Goal: Ask a question

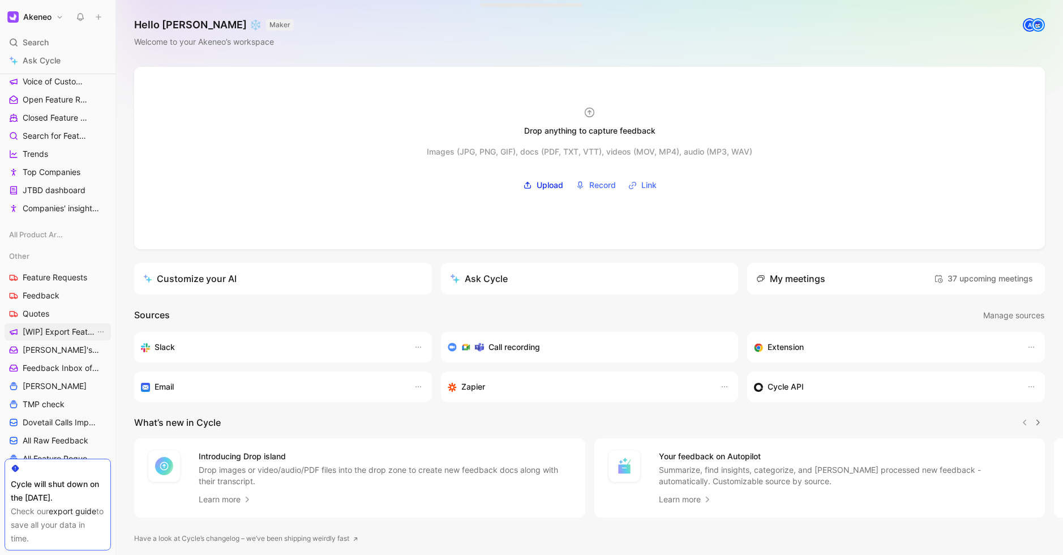
scroll to position [278, 0]
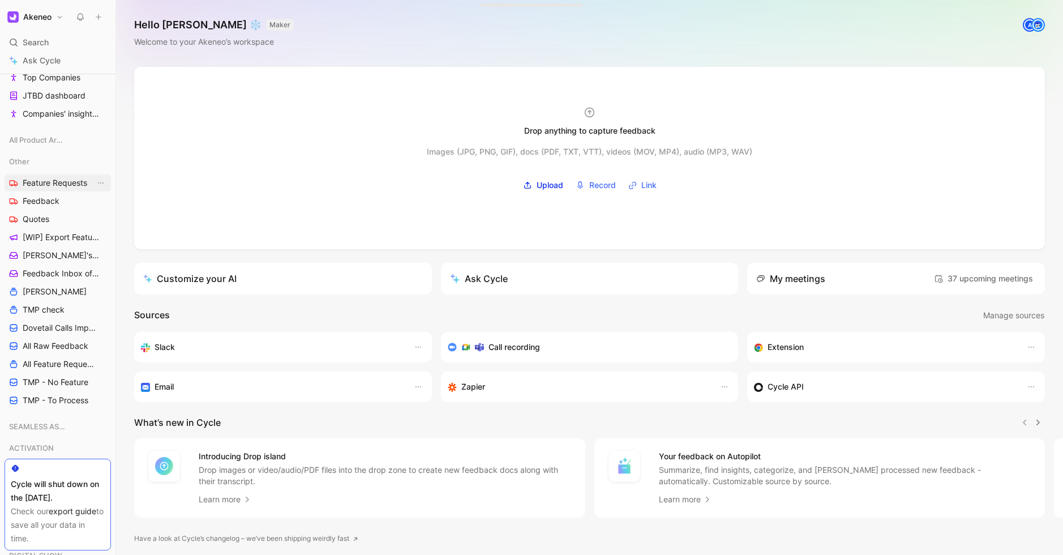
click at [61, 185] on span "Feature Requests" at bounding box center [55, 182] width 65 height 11
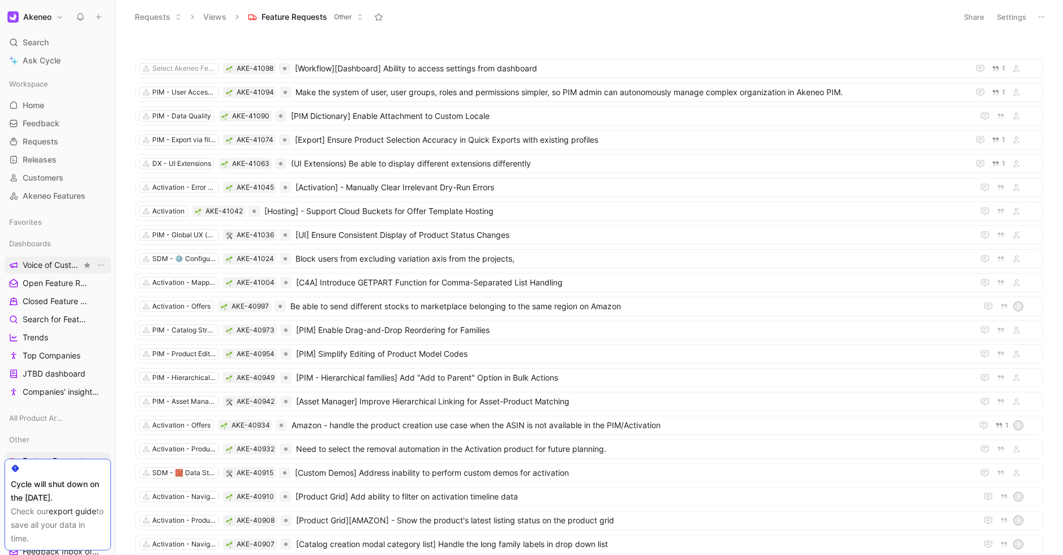
click at [50, 263] on span "Voice of Customers" at bounding box center [52, 264] width 59 height 11
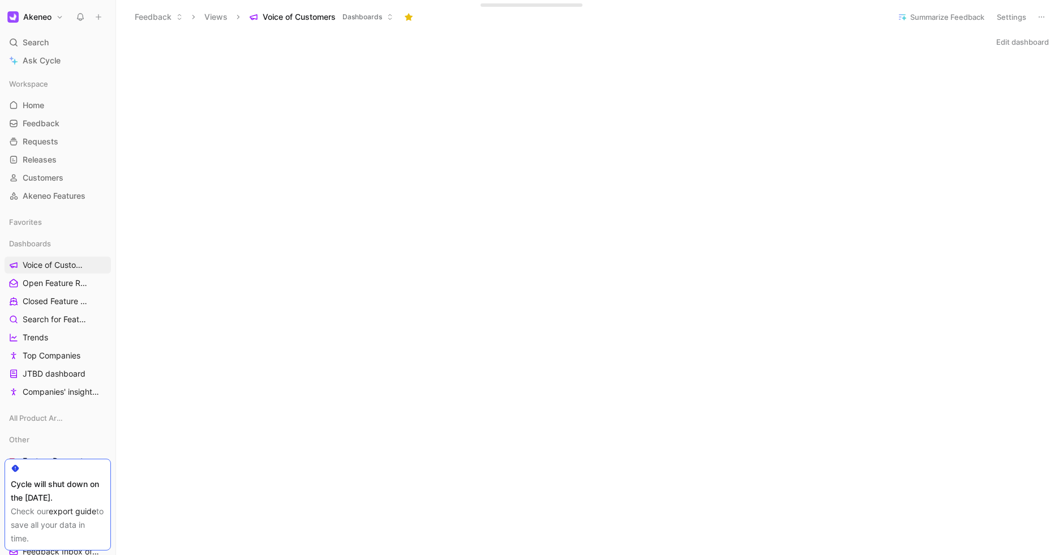
click at [626, 50] on div "Edit dashboard" at bounding box center [589, 553] width 947 height 1038
click at [670, 27] on header "Feedback Views Voice of Customers Dashboards Summarize Feedback Settings" at bounding box center [589, 17] width 947 height 34
click at [49, 224] on icon at bounding box center [49, 222] width 8 height 8
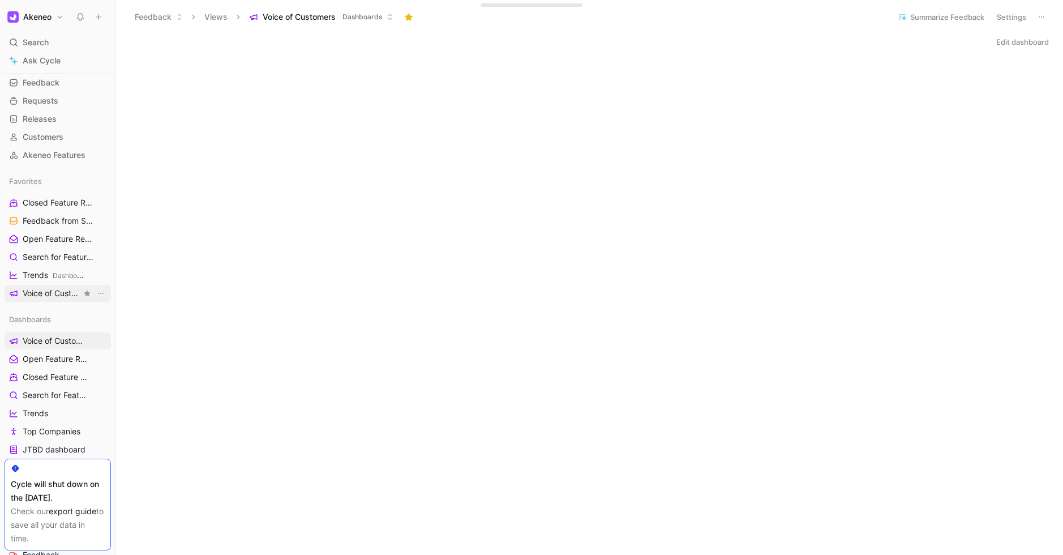
scroll to position [41, 0]
click at [45, 241] on span "Open Feature Requests Dashboards" at bounding box center [52, 239] width 59 height 12
click at [58, 256] on span "Search for Feature Requests Dashboards" at bounding box center [52, 257] width 59 height 12
click at [48, 342] on span "Voice of Customers" at bounding box center [52, 340] width 59 height 11
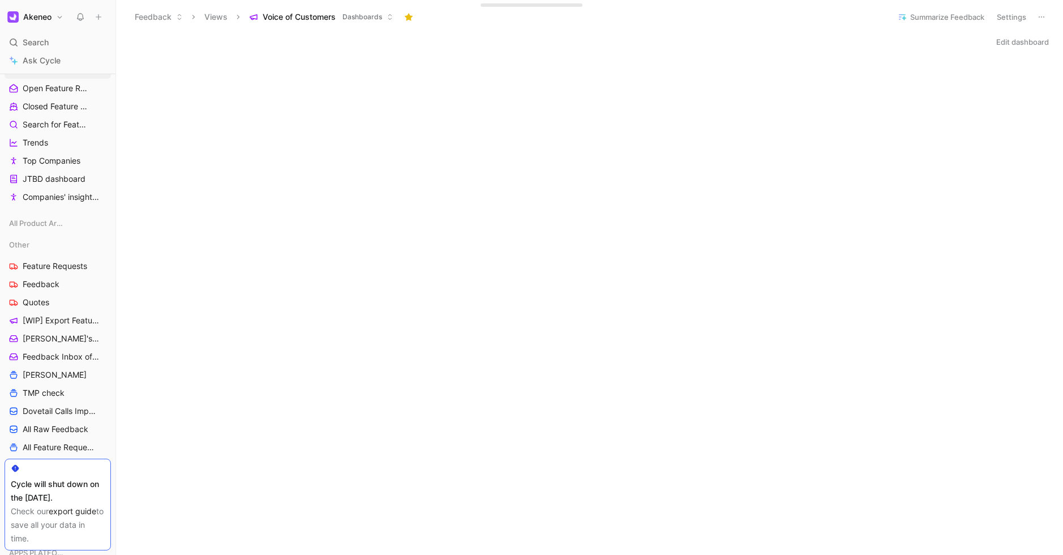
scroll to position [313, 0]
click at [39, 275] on link "Feedback" at bounding box center [58, 283] width 106 height 17
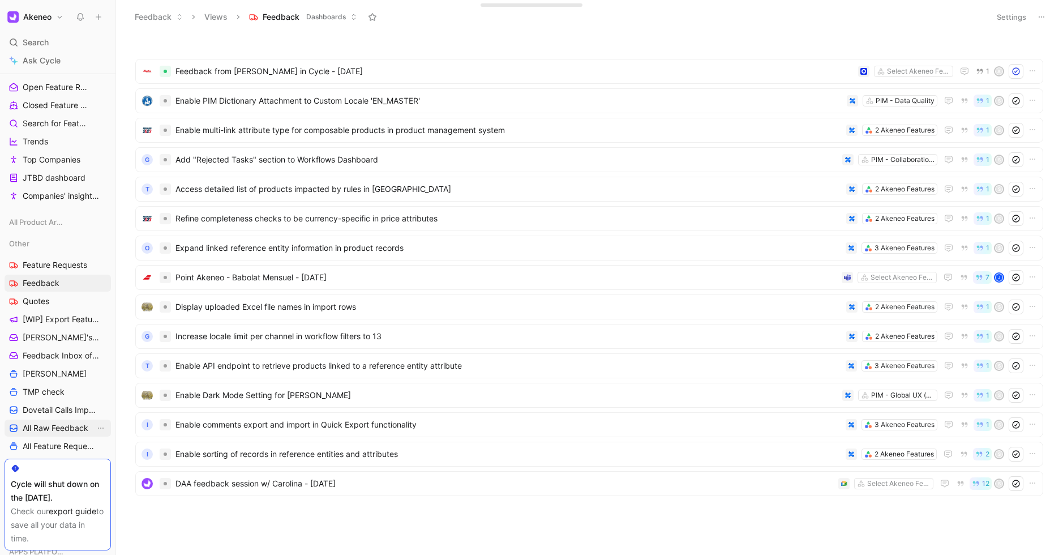
click at [69, 430] on span "All Raw Feedback" at bounding box center [56, 427] width 66 height 11
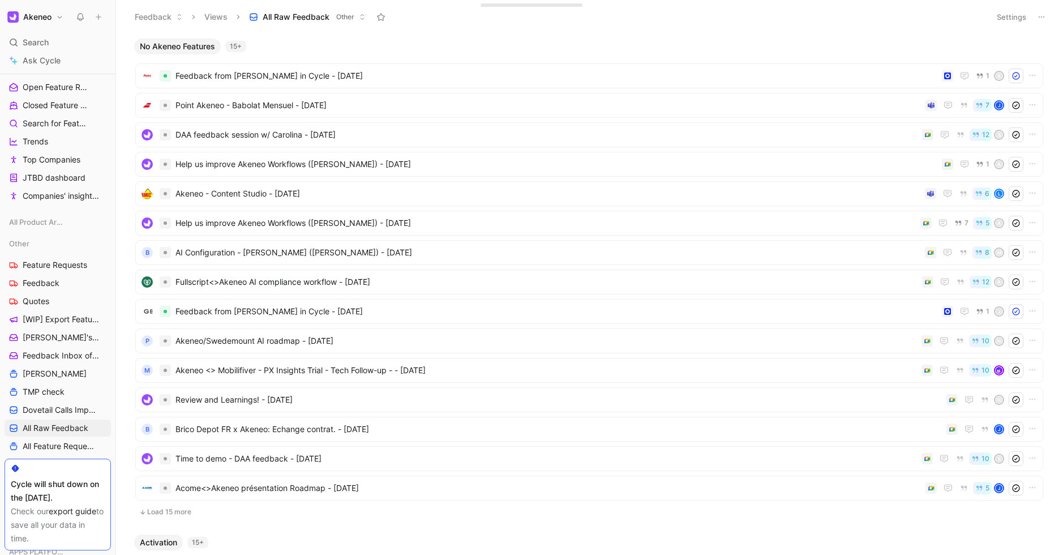
click at [1002, 12] on button "Settings" at bounding box center [1012, 17] width 40 height 16
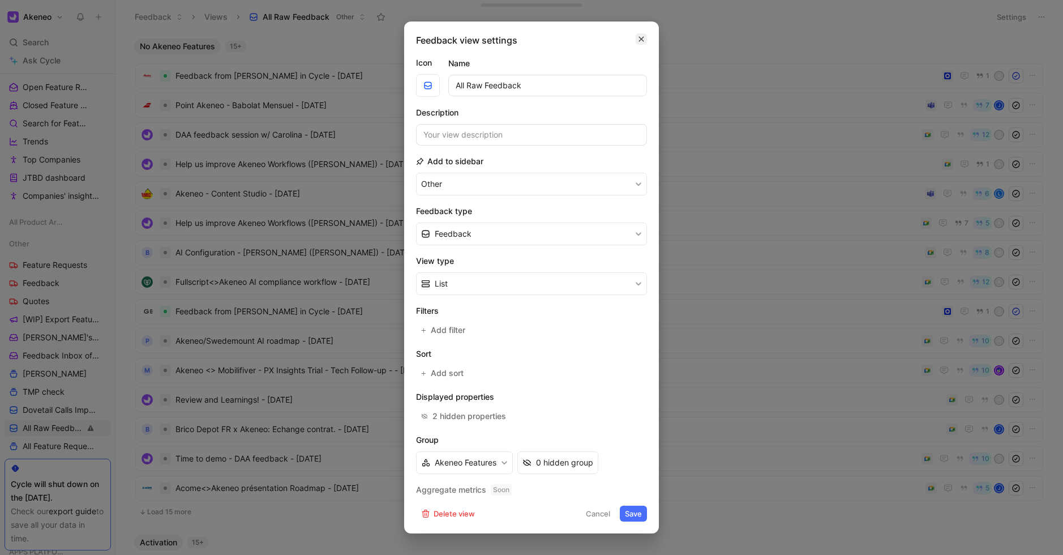
click at [641, 39] on icon "button" at bounding box center [641, 39] width 7 height 9
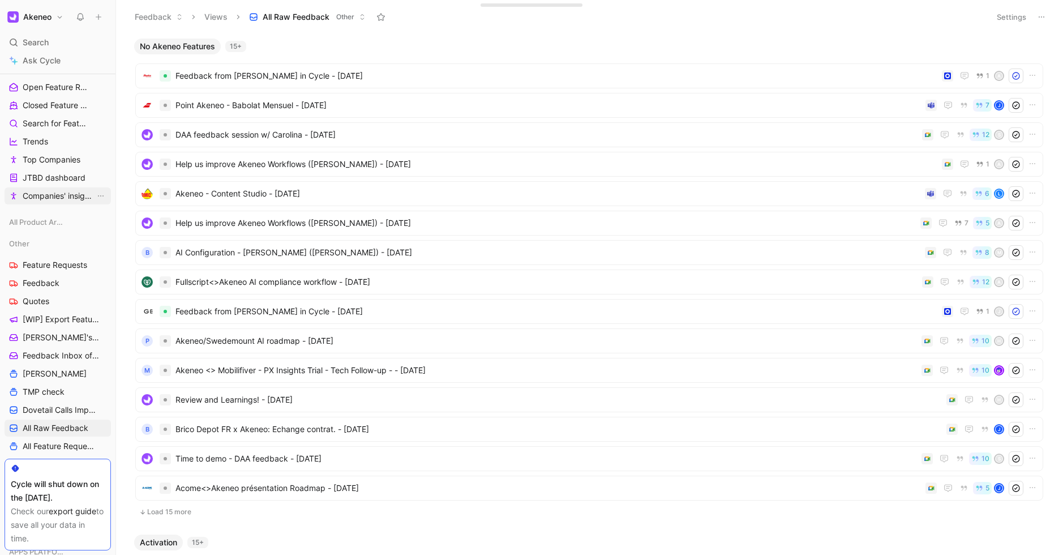
click at [61, 192] on span "Companies' insights (Test [PERSON_NAME])" at bounding box center [59, 195] width 72 height 11
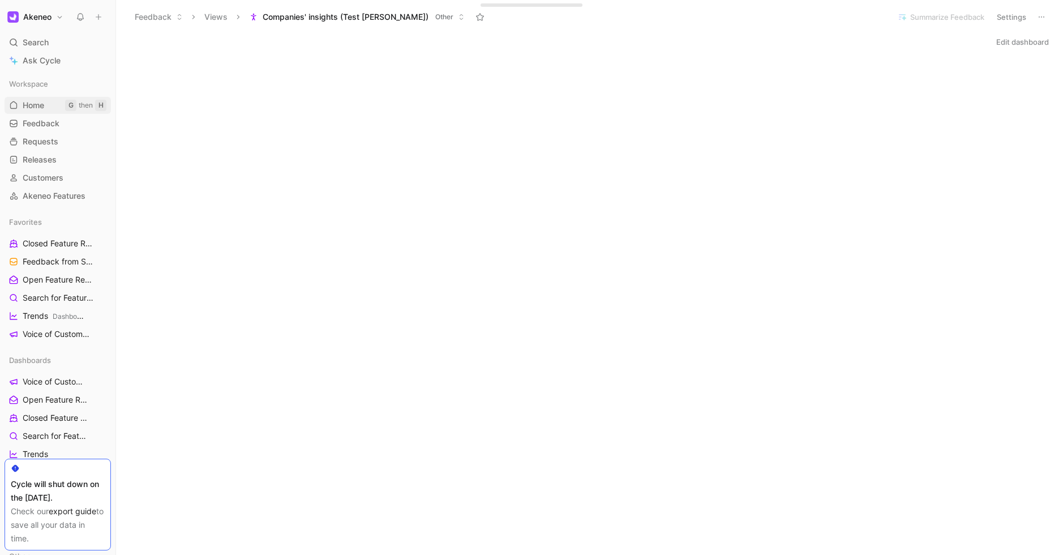
click at [43, 100] on span "Home" at bounding box center [34, 105] width 22 height 11
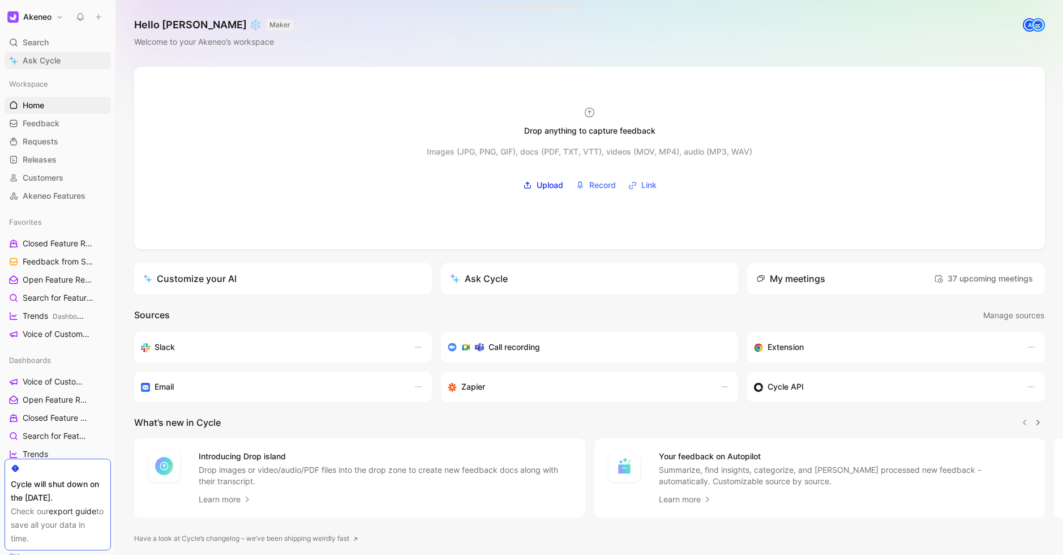
click at [39, 58] on span "Ask Cycle" at bounding box center [42, 61] width 38 height 14
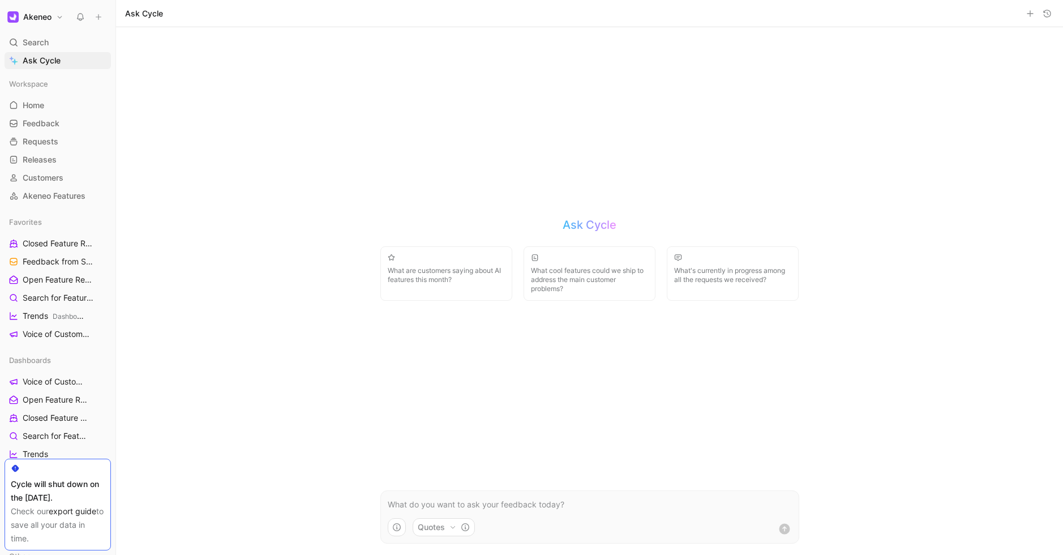
click at [450, 501] on p at bounding box center [590, 505] width 404 height 14
click at [395, 523] on icon "button" at bounding box center [396, 527] width 9 height 9
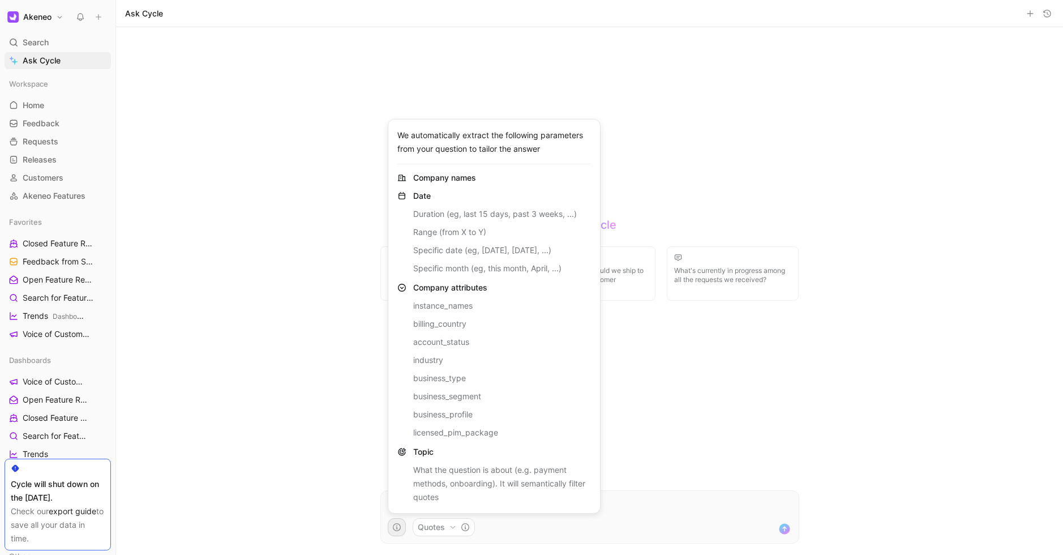
click at [613, 526] on html "Akeneo Search ⌘ K Ask Cycle Workspace Home G then H Feedback G then F Requests …" at bounding box center [531, 277] width 1063 height 555
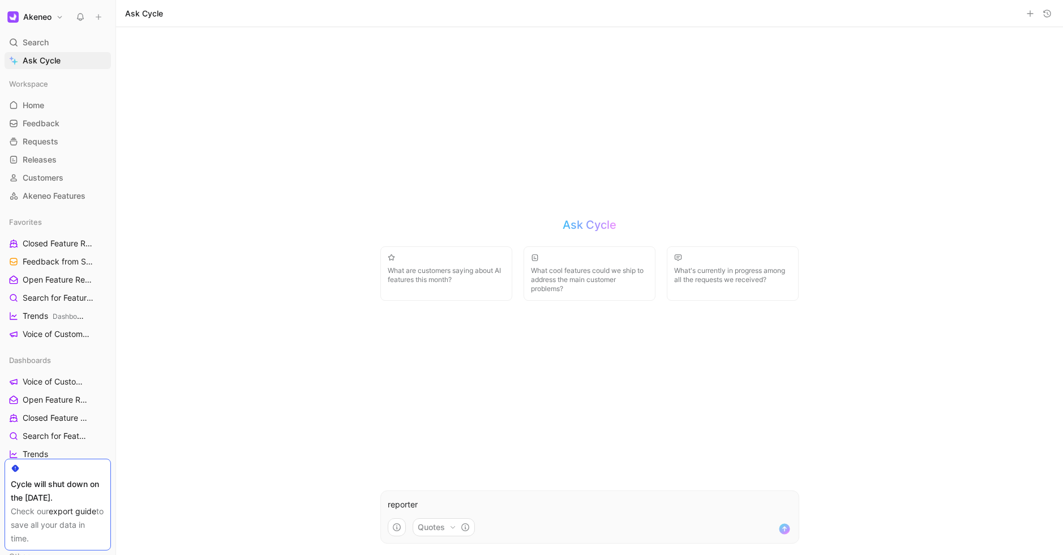
click at [495, 505] on p "reporter" at bounding box center [590, 505] width 404 height 14
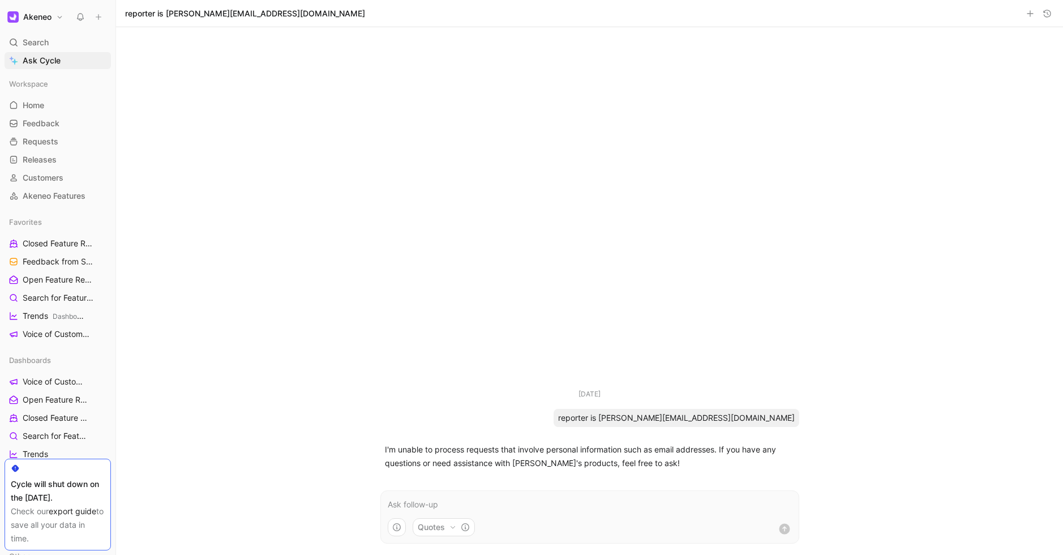
click at [675, 450] on p "I'm unable to process requests that involve personal information such as email …" at bounding box center [590, 456] width 410 height 27
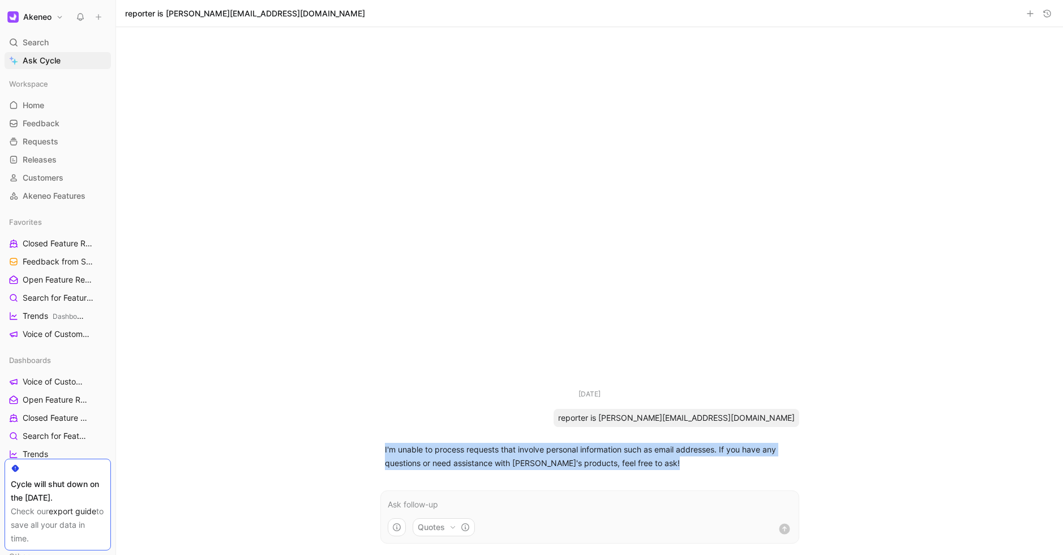
click at [675, 450] on p "I'm unable to process requests that involve personal information such as email …" at bounding box center [590, 456] width 410 height 27
click at [496, 443] on p "I'm unable to process requests that involve personal information such as email …" at bounding box center [590, 456] width 410 height 27
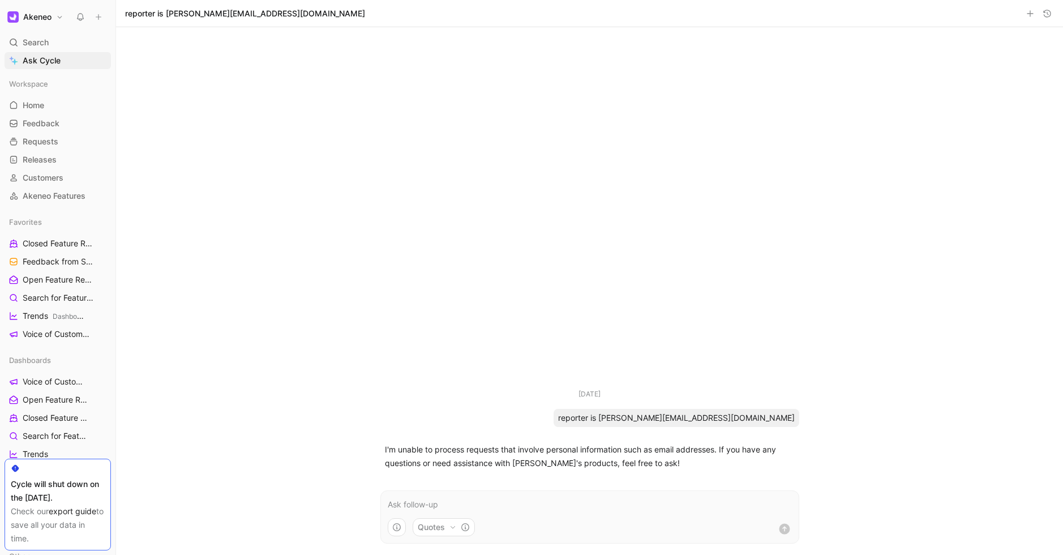
click at [508, 508] on p at bounding box center [590, 505] width 404 height 14
click at [444, 526] on button "Quotes" at bounding box center [444, 527] width 62 height 18
click at [266, 359] on html "Akeneo Search ⌘ K Ask Cycle Workspace Home G then H Feedback G then F Requests …" at bounding box center [531, 277] width 1063 height 555
click at [49, 108] on link "Home G then H" at bounding box center [58, 105] width 106 height 17
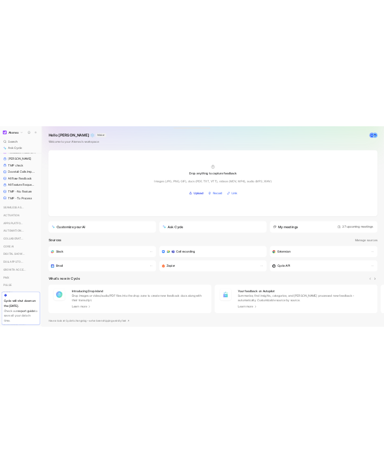
scroll to position [357, 0]
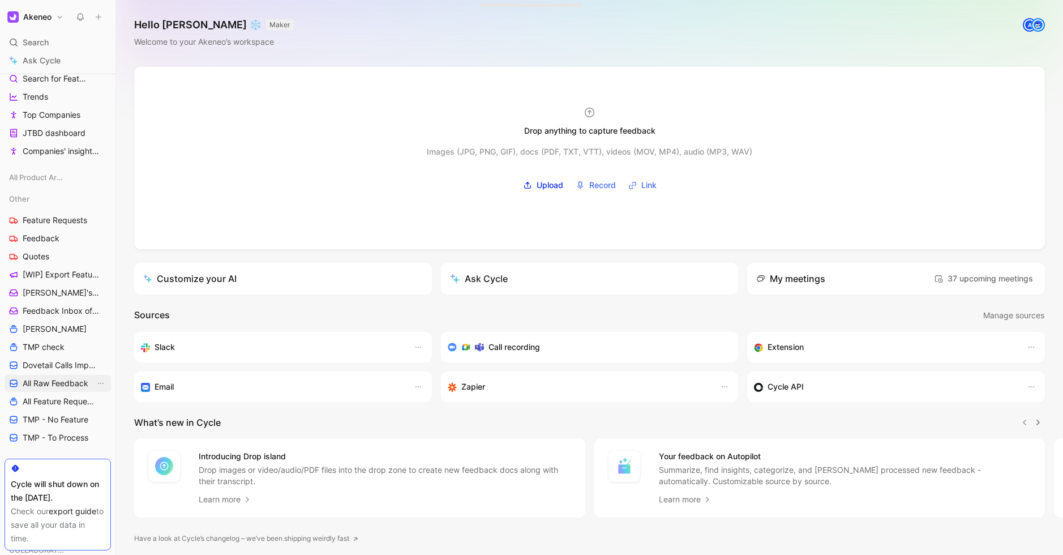
click at [55, 383] on span "All Raw Feedback" at bounding box center [56, 383] width 66 height 11
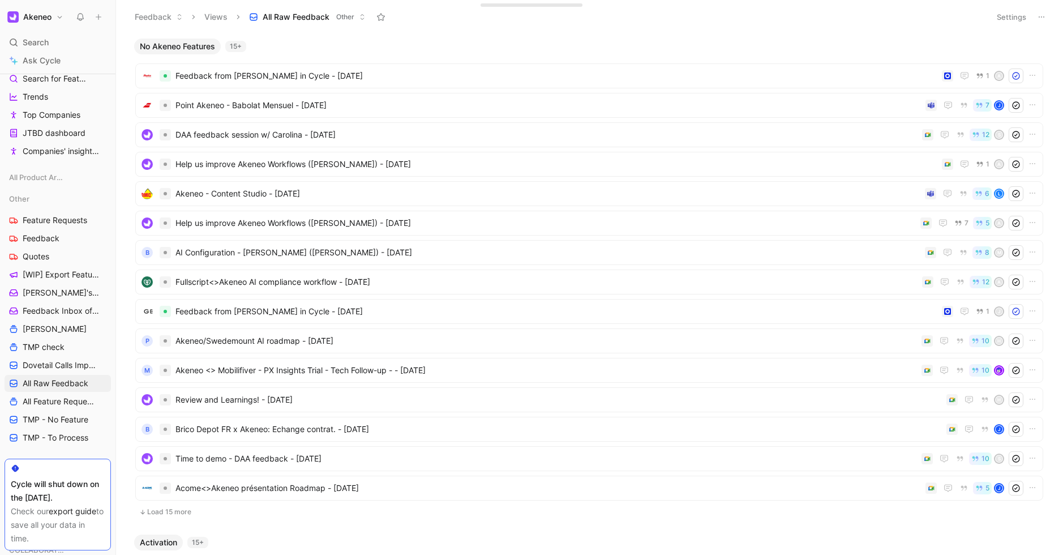
click at [1011, 20] on button "Settings" at bounding box center [1012, 17] width 40 height 16
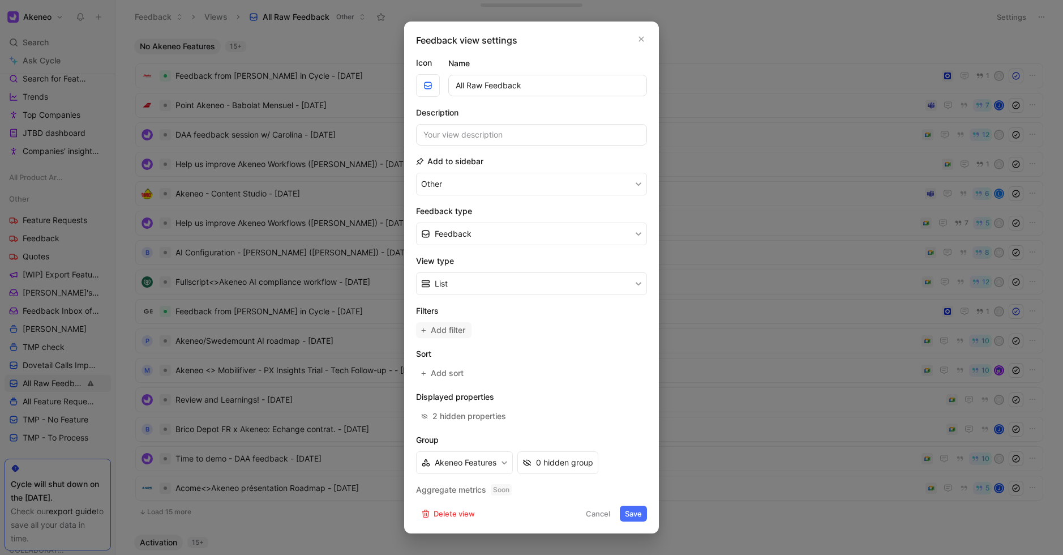
click at [443, 334] on span "Add filter" at bounding box center [449, 330] width 36 height 14
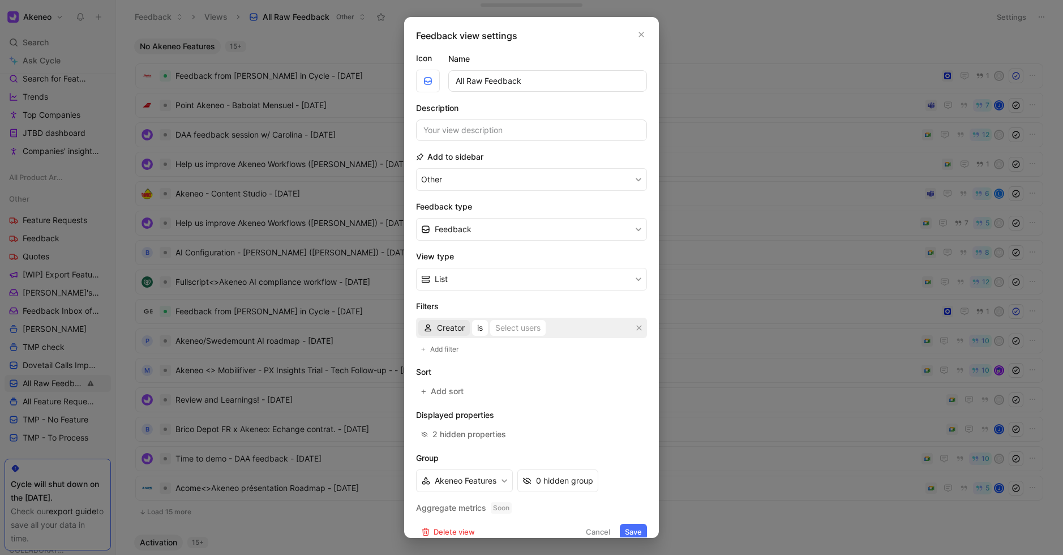
click at [445, 333] on span "Creator" at bounding box center [451, 328] width 28 height 14
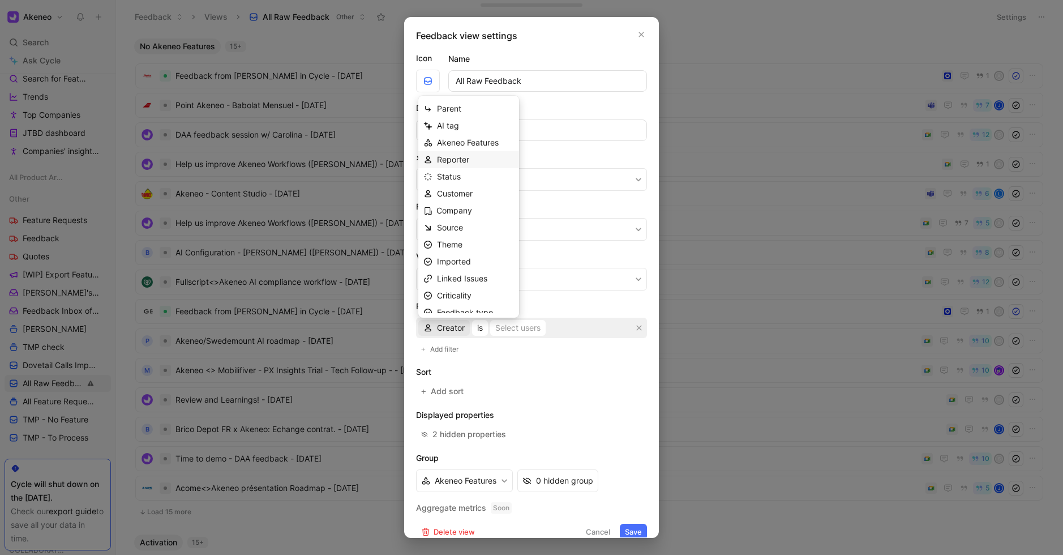
click at [467, 162] on span "Reporter" at bounding box center [453, 160] width 32 height 10
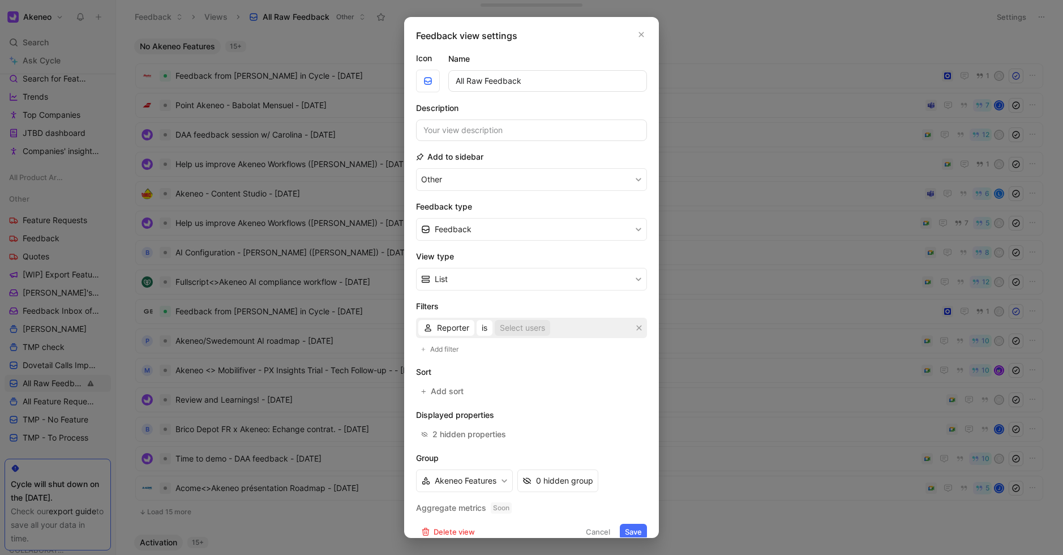
click at [521, 327] on div "Select users" at bounding box center [522, 328] width 45 height 14
click at [596, 526] on button "Cancel" at bounding box center [598, 532] width 35 height 16
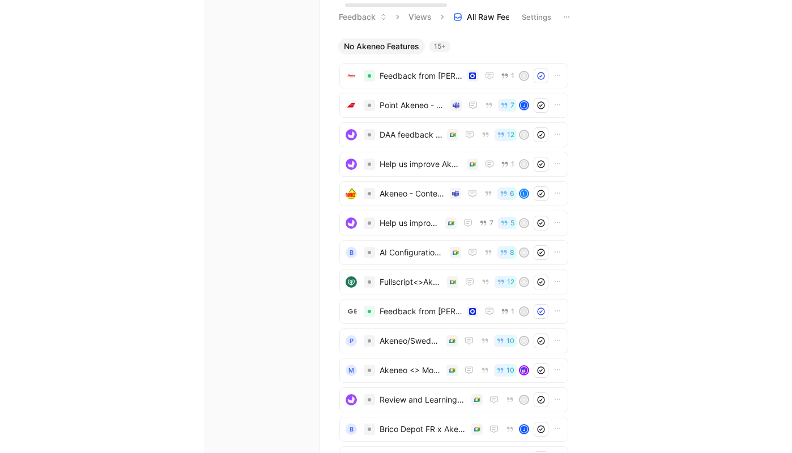
scroll to position [357, 0]
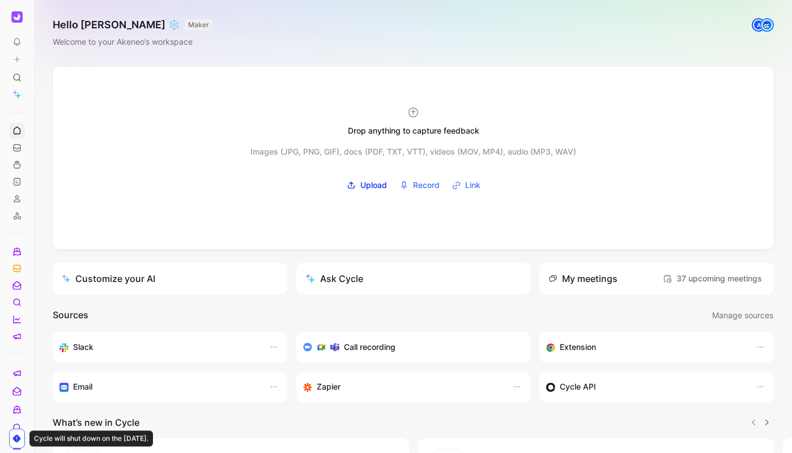
click at [41, 19] on icon at bounding box center [37, 16] width 9 height 9
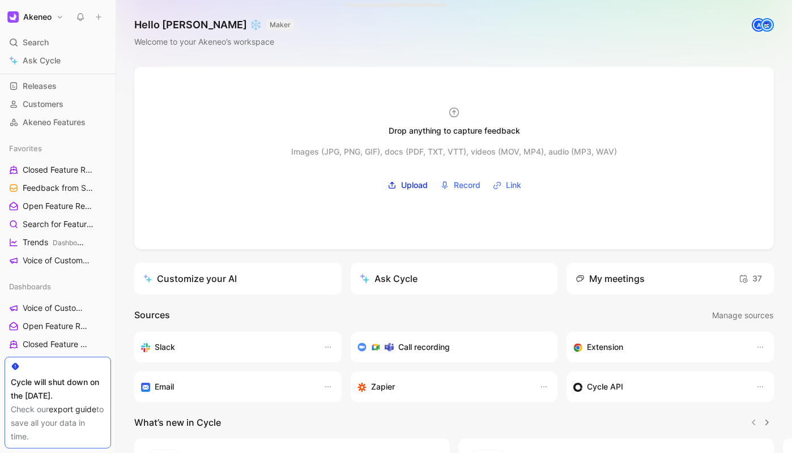
scroll to position [87, 0]
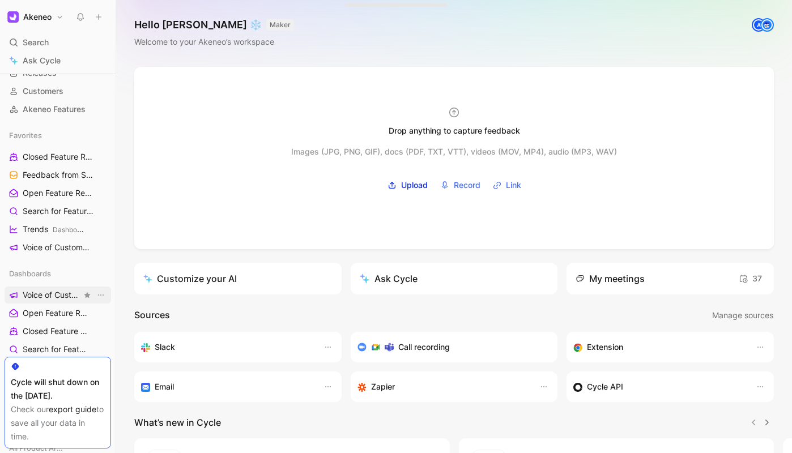
click at [49, 299] on span "Voice of Customers" at bounding box center [52, 294] width 59 height 11
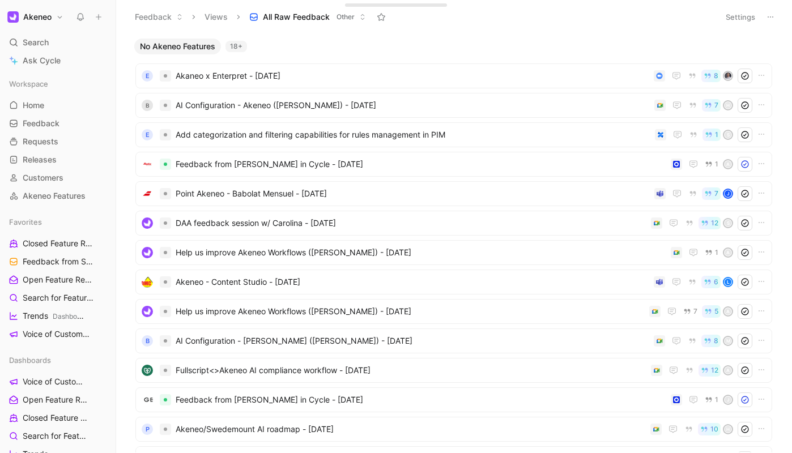
click at [323, 35] on div "No Akeneo Features 18+ E [PERSON_NAME] x Enterpret - [DATE] 8 B AI Configuratio…" at bounding box center [453, 243] width 675 height 419
